Goal: Find specific page/section: Find specific page/section

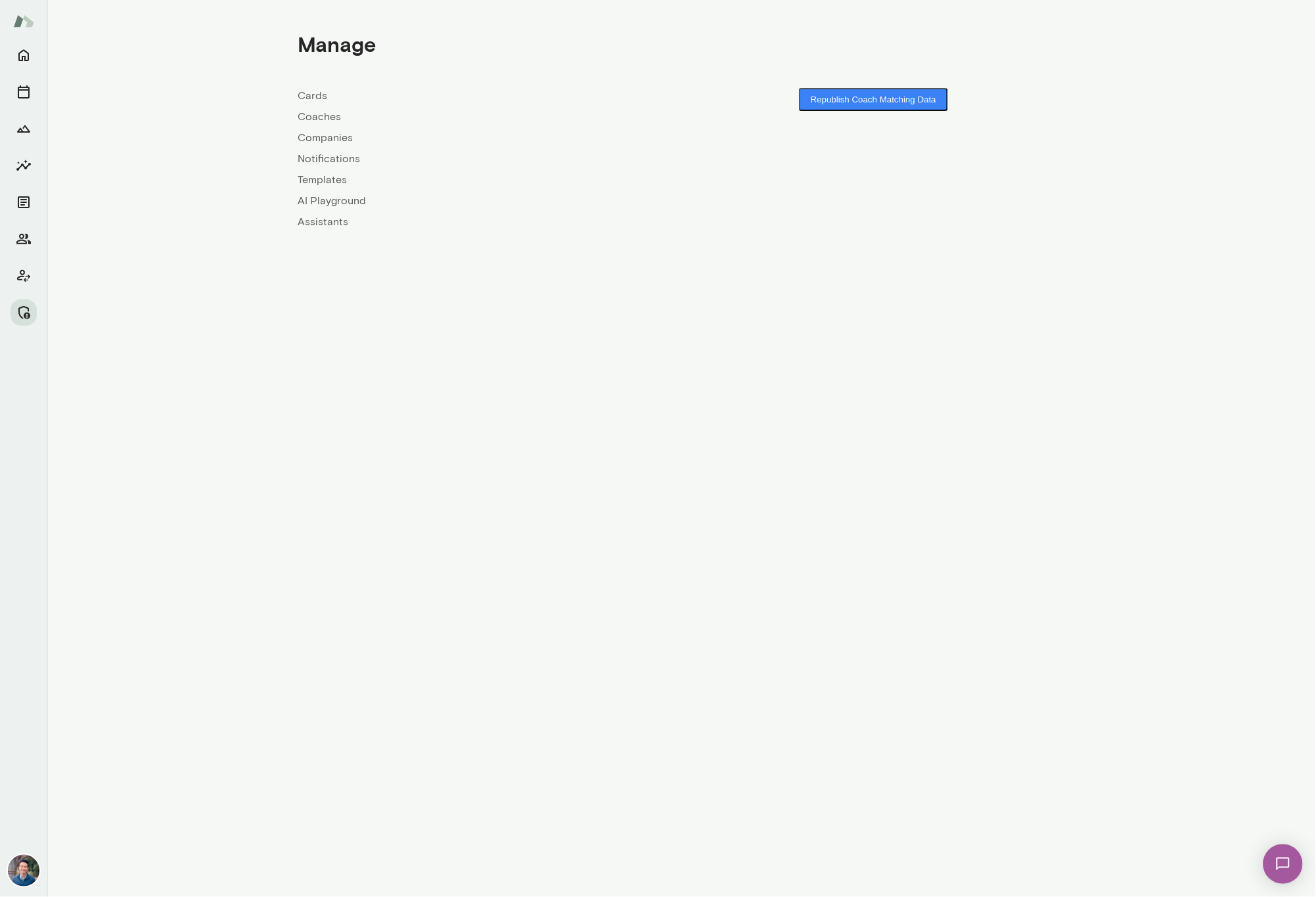
click at [317, 142] on link "Companies" at bounding box center [490, 138] width 384 height 16
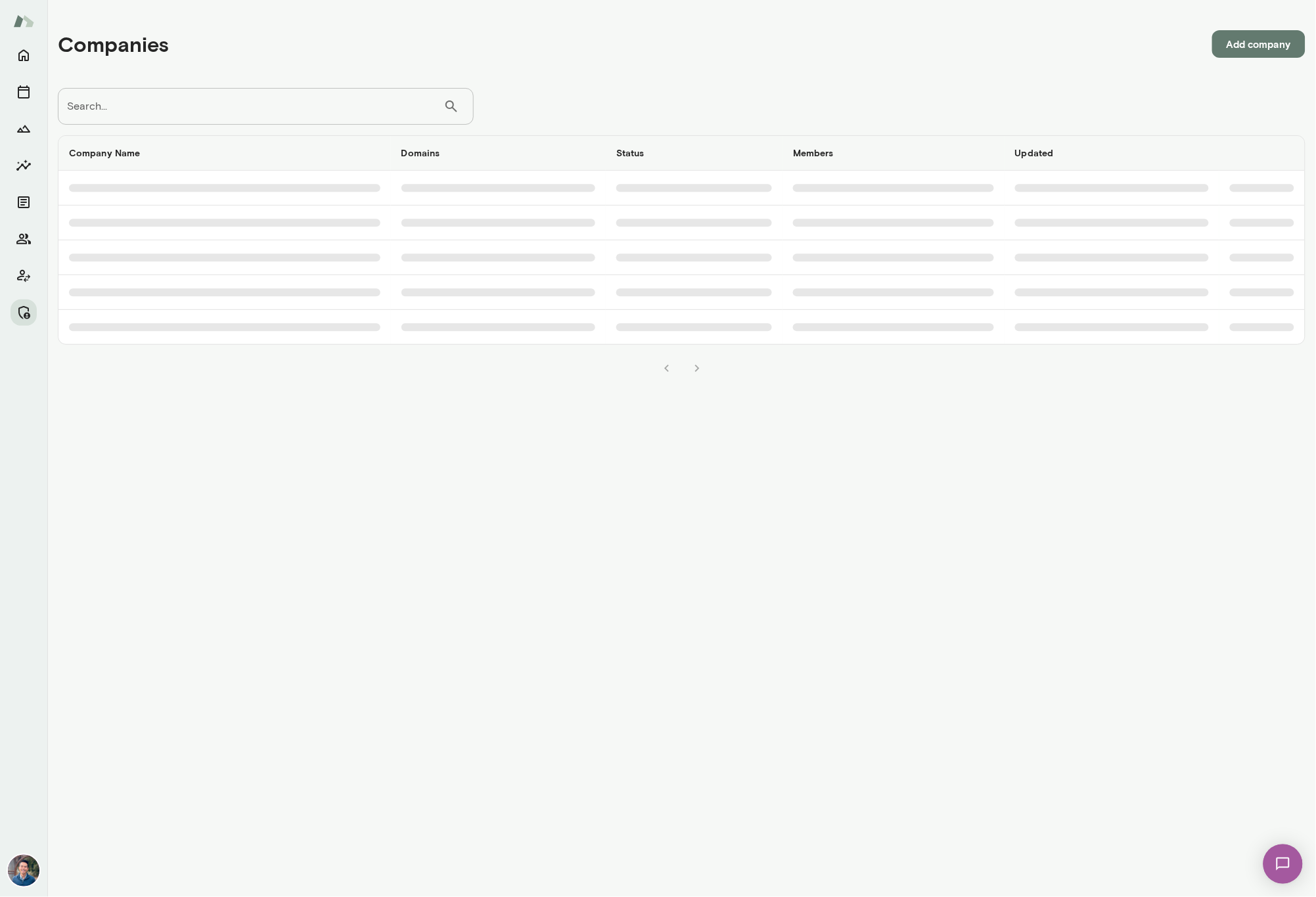
click at [224, 111] on input "Search..." at bounding box center [250, 106] width 385 height 37
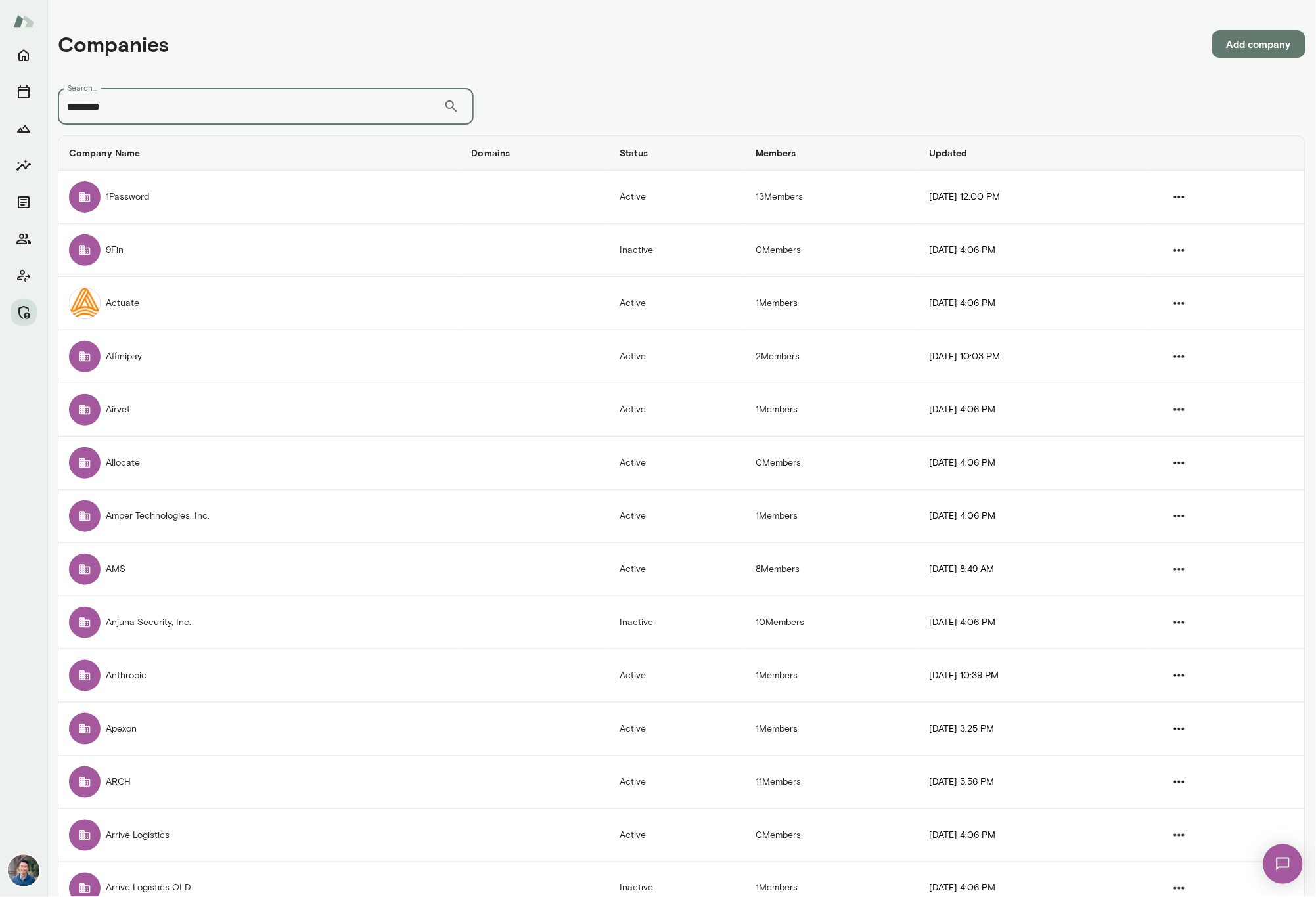
type input "********"
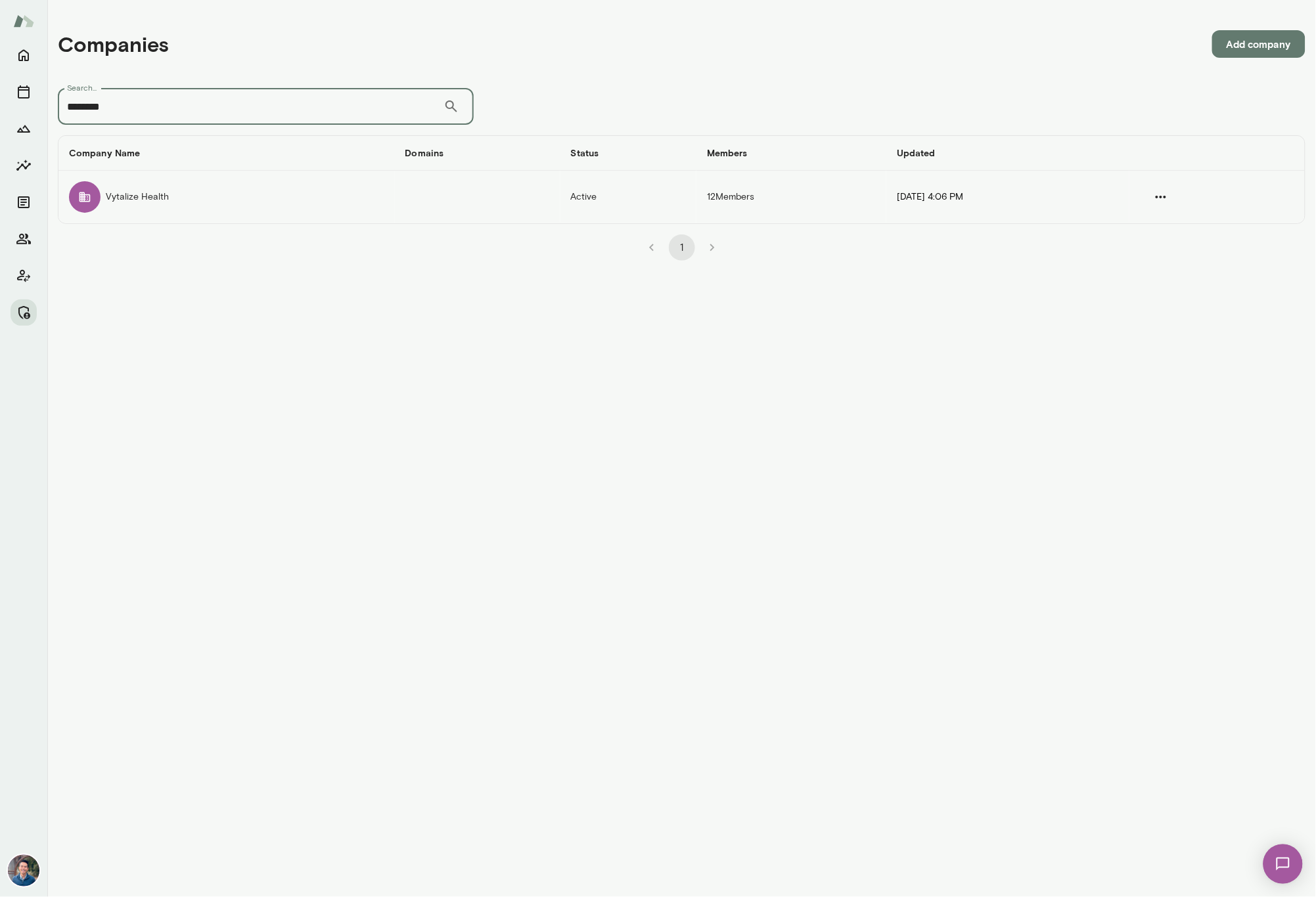
click at [178, 195] on td "Vytalize Health" at bounding box center [227, 197] width 336 height 53
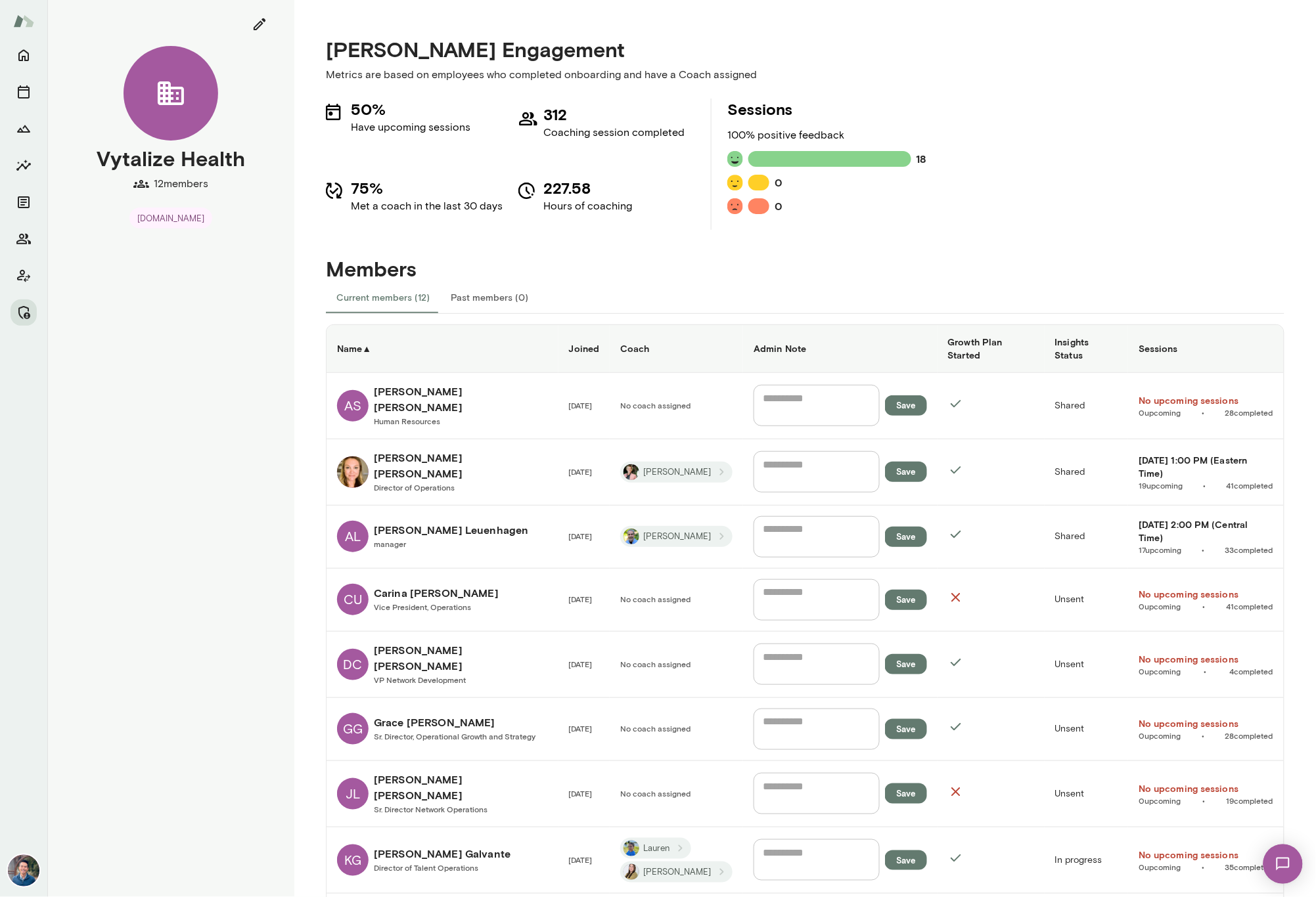
click at [654, 338] on th "Coach" at bounding box center [676, 349] width 134 height 48
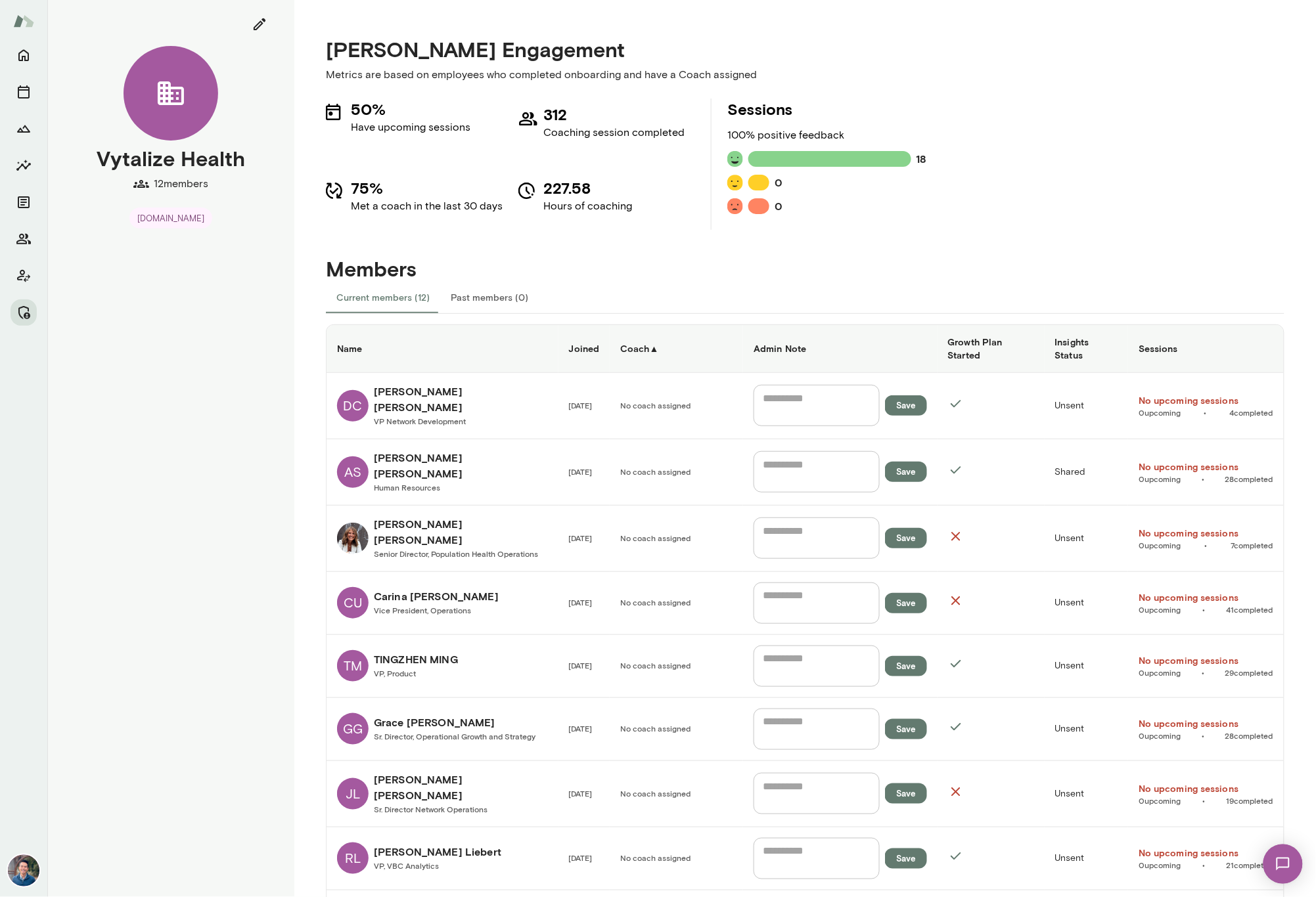
click at [654, 338] on th "Coach ▲" at bounding box center [676, 349] width 134 height 48
